Goal: Find specific page/section: Find specific page/section

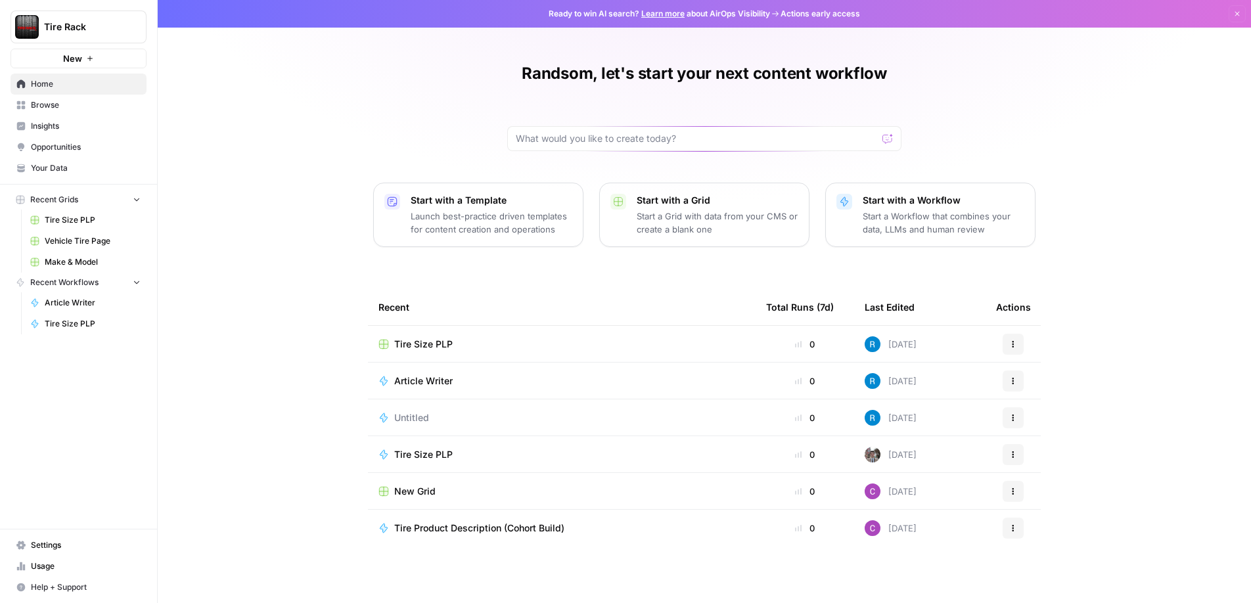
click at [298, 283] on div "Randsom, let's start your next content workflow Start with a Template Launch be…" at bounding box center [704, 302] width 1093 height 605
click at [309, 222] on div "Randsom, let's start your next content workflow Start with a Template Launch be…" at bounding box center [704, 302] width 1093 height 605
click at [73, 105] on span "Browse" at bounding box center [86, 105] width 110 height 12
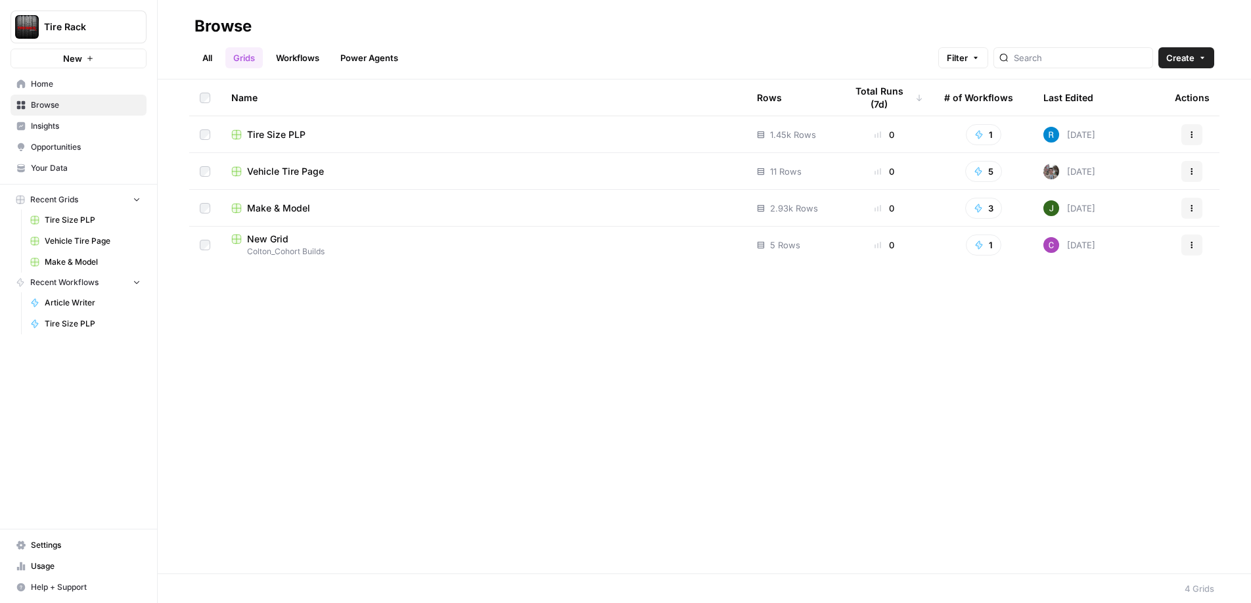
click at [279, 241] on span "New Grid" at bounding box center [267, 239] width 41 height 13
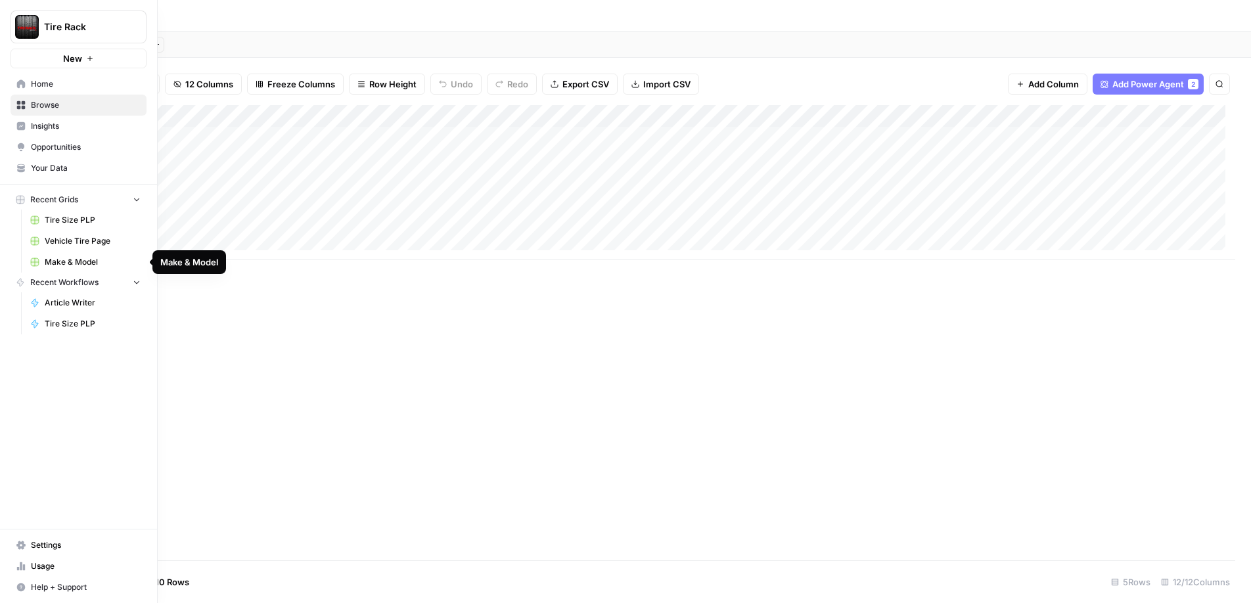
click at [103, 252] on link "Make & Model" at bounding box center [85, 262] width 122 height 21
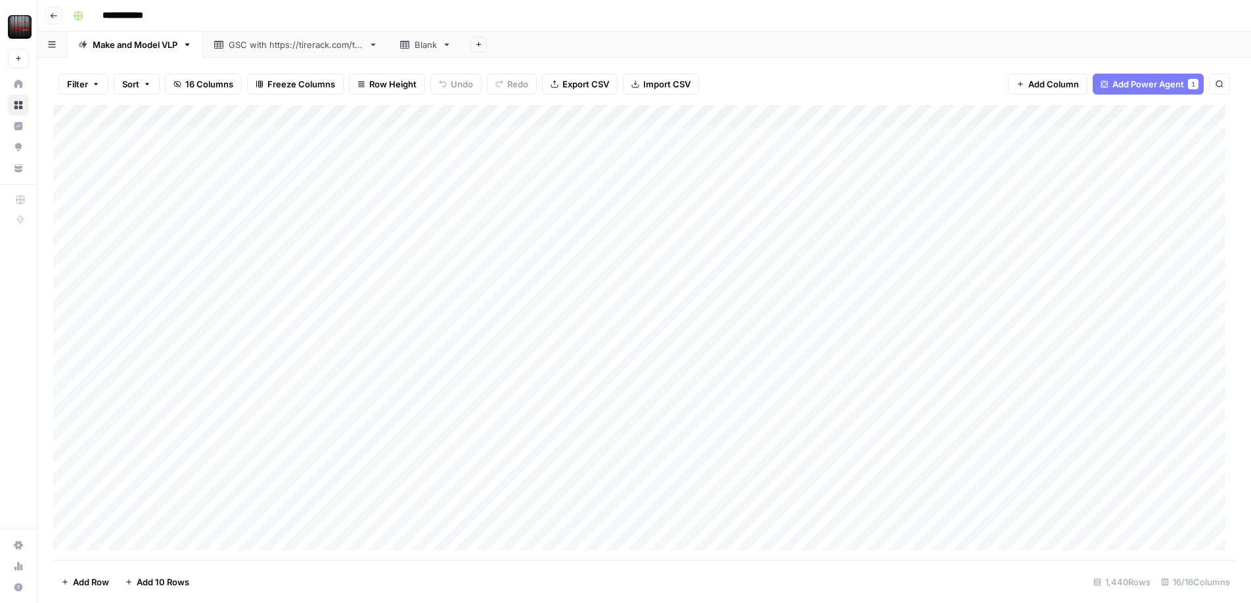
click at [56, 51] on button "button" at bounding box center [52, 45] width 30 height 26
